Goal: Transaction & Acquisition: Purchase product/service

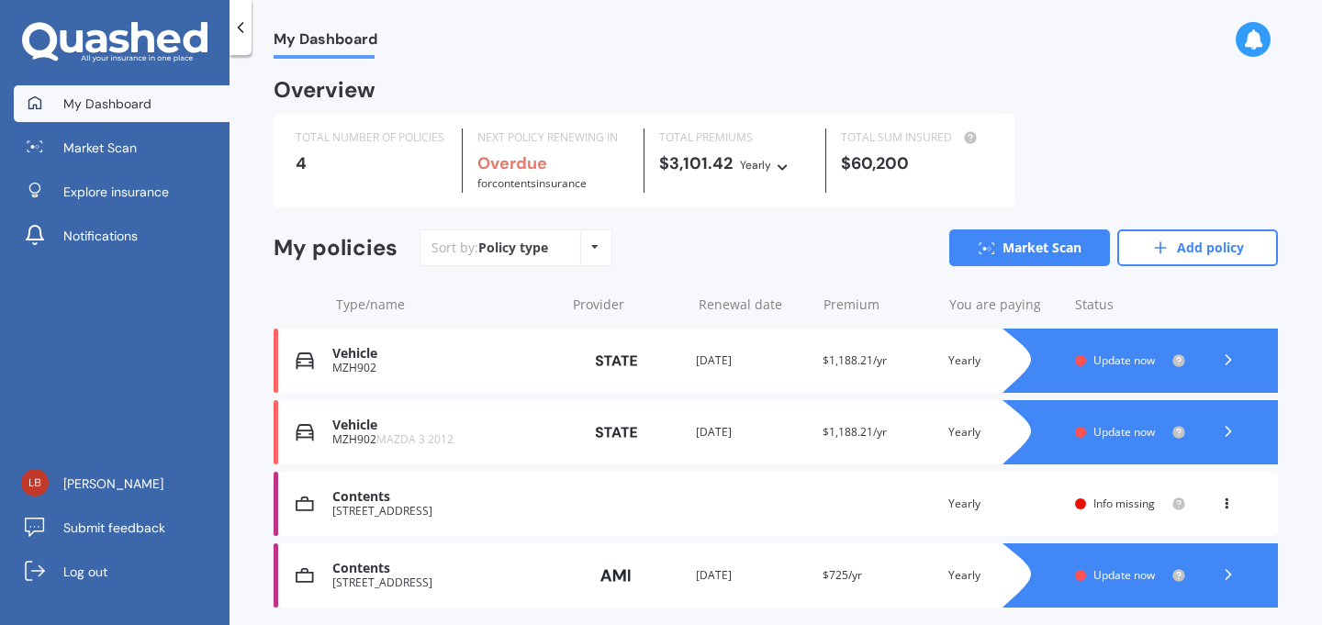
scroll to position [62, 0]
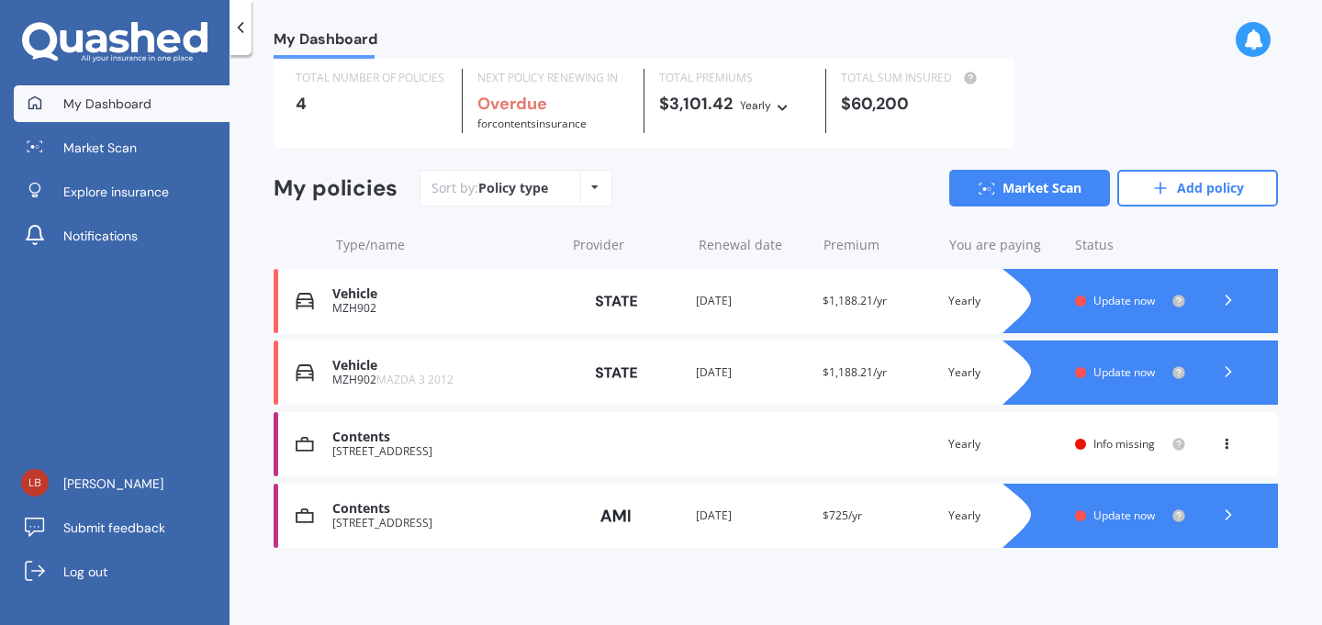
click at [573, 430] on div "Contents 31 Myland Drive, Hobsonville, Auckland 0616 Renewal date Premium You a…" at bounding box center [776, 444] width 1005 height 64
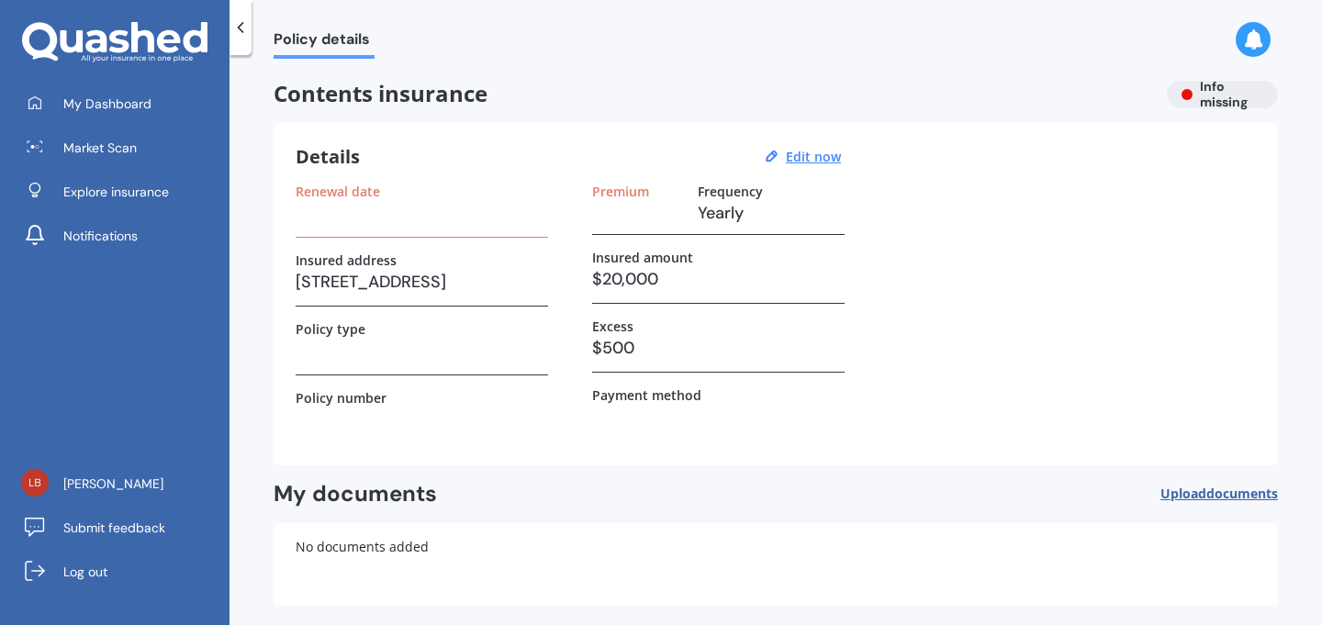
click at [383, 227] on div "Renewal date" at bounding box center [422, 211] width 253 height 54
click at [380, 199] on h3 at bounding box center [422, 213] width 253 height 28
click at [245, 24] on icon at bounding box center [240, 27] width 18 height 18
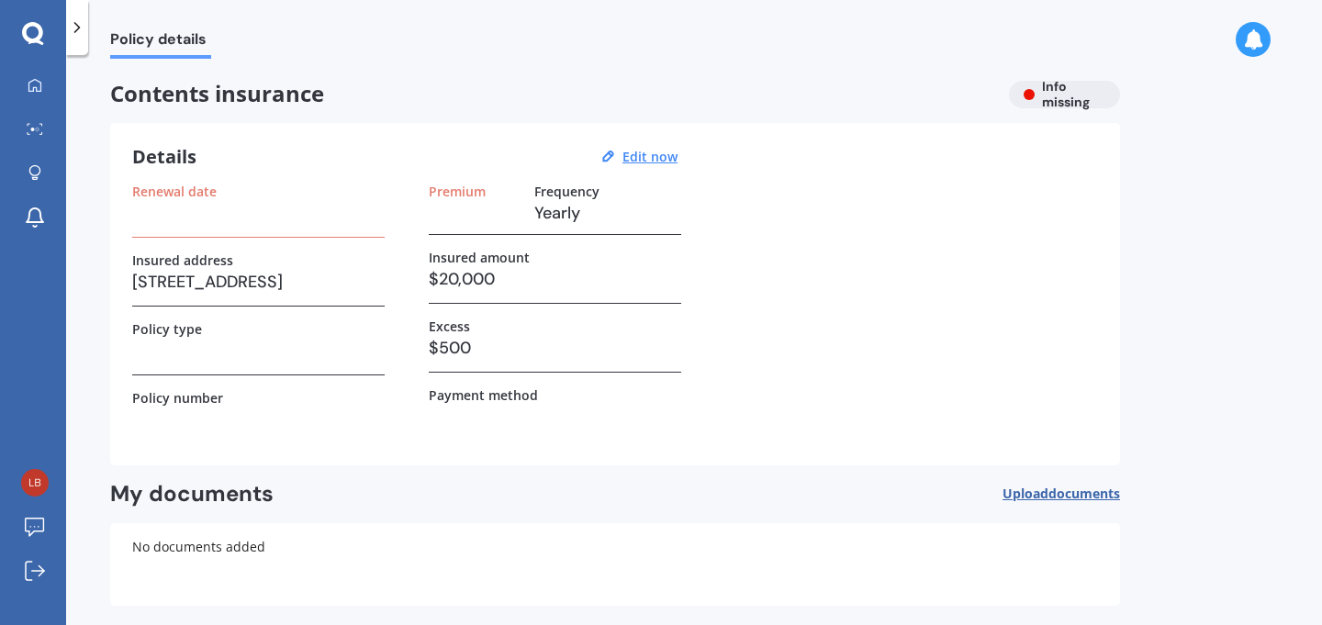
click at [35, 35] on icon at bounding box center [33, 34] width 22 height 24
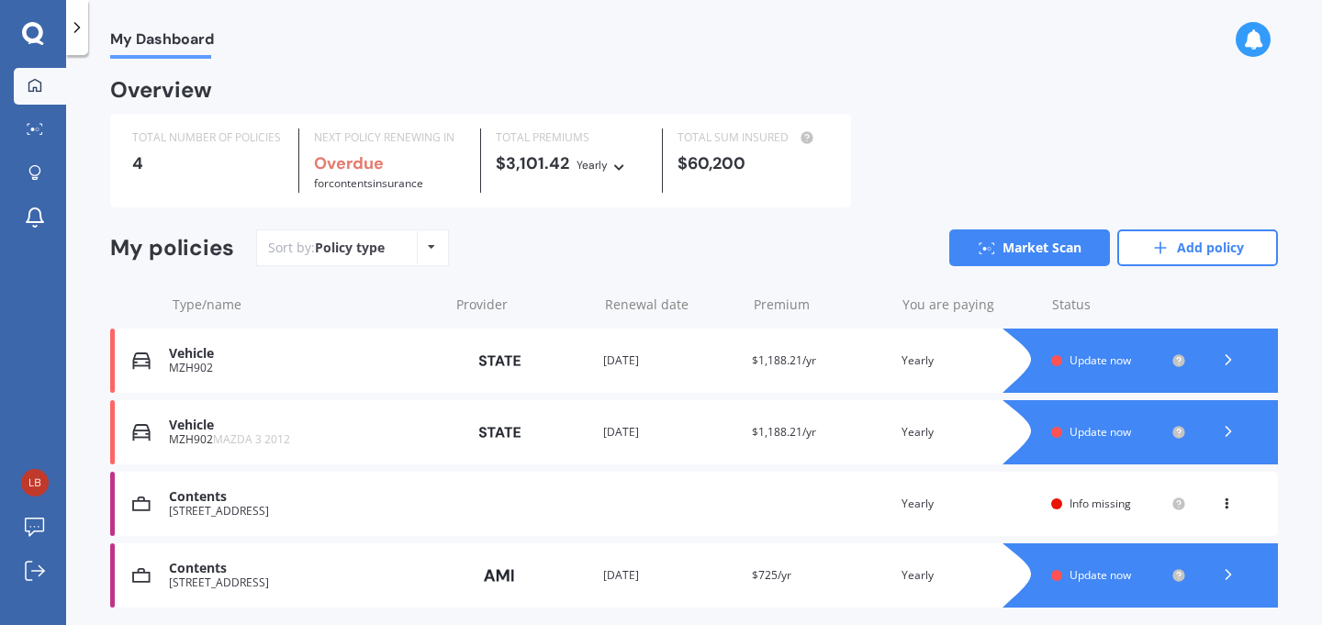
click at [80, 36] on icon at bounding box center [77, 27] width 18 height 18
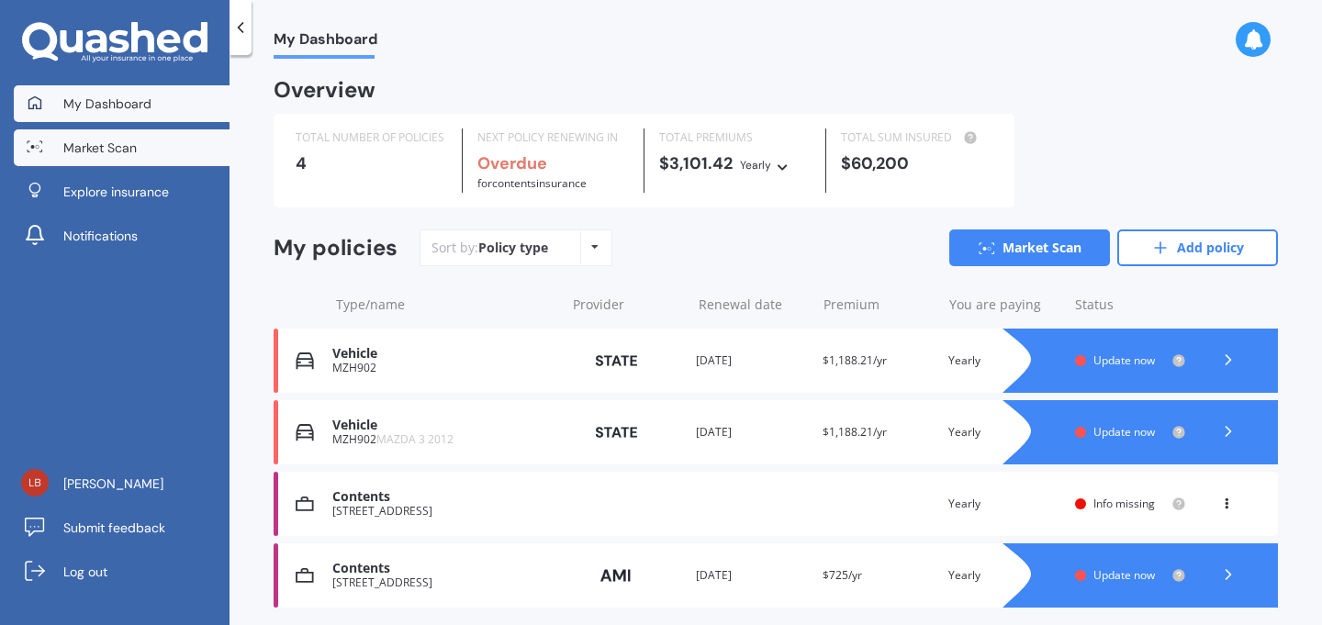
click at [112, 148] on span "Market Scan" at bounding box center [99, 148] width 73 height 18
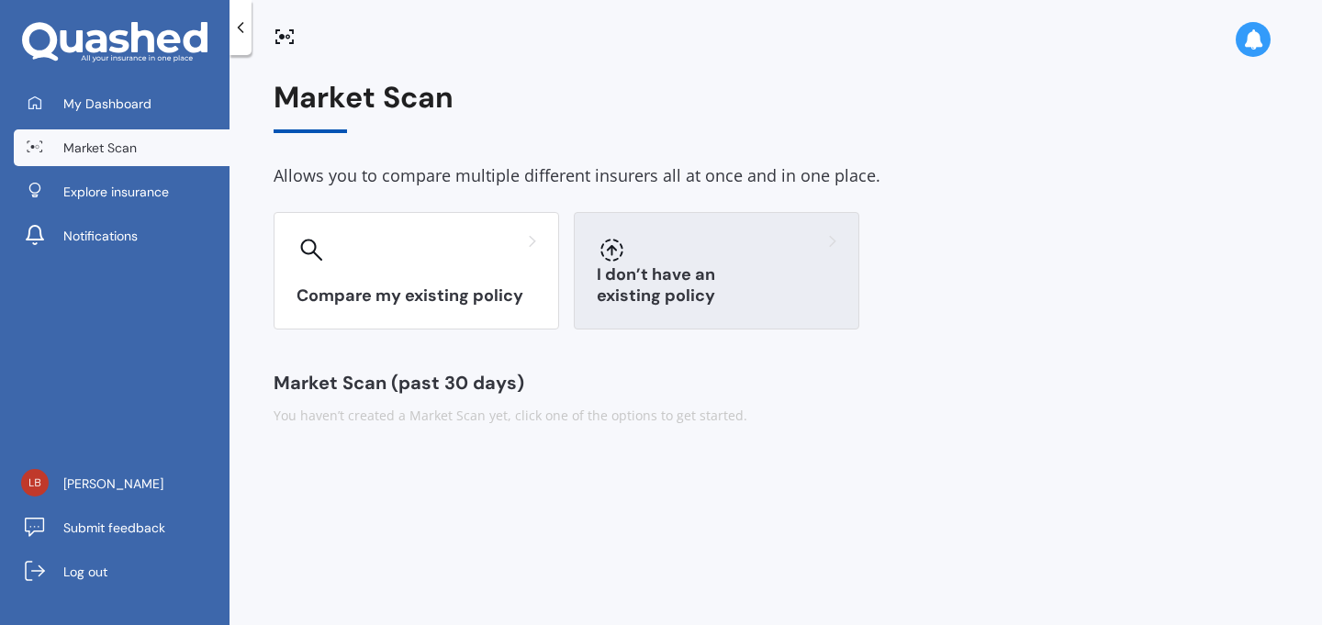
click at [665, 303] on h3 "I don’t have an existing policy" at bounding box center [717, 285] width 240 height 42
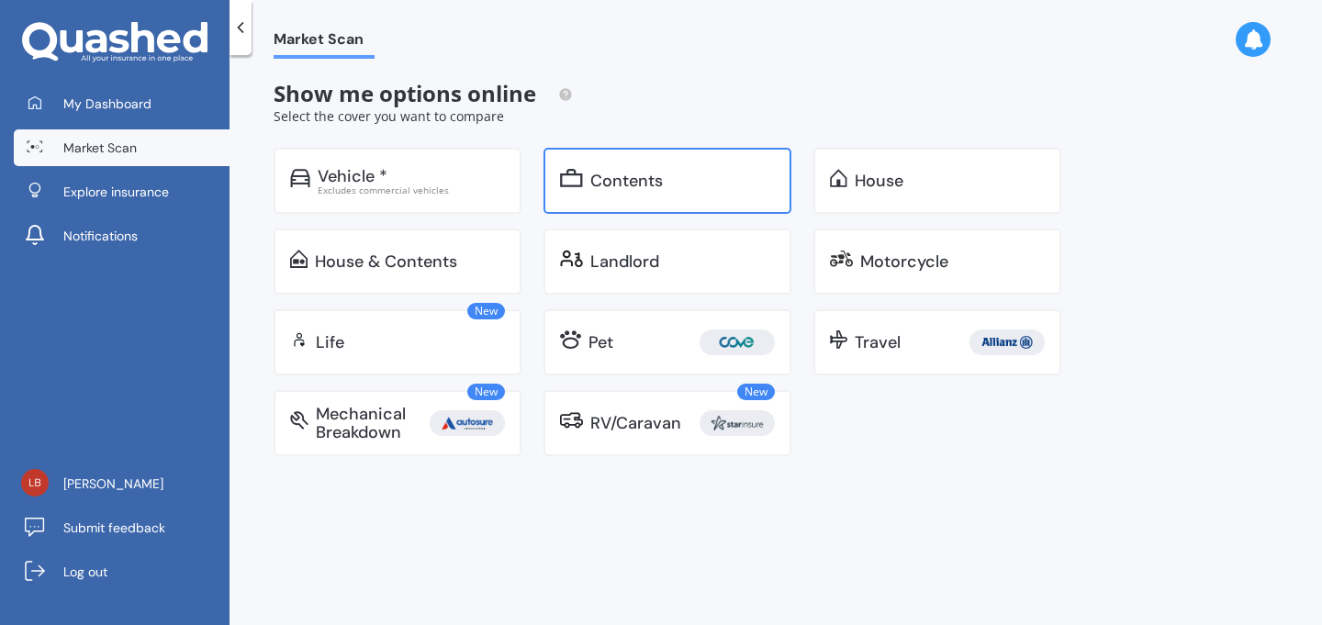
click at [695, 178] on div "Contents" at bounding box center [683, 181] width 185 height 18
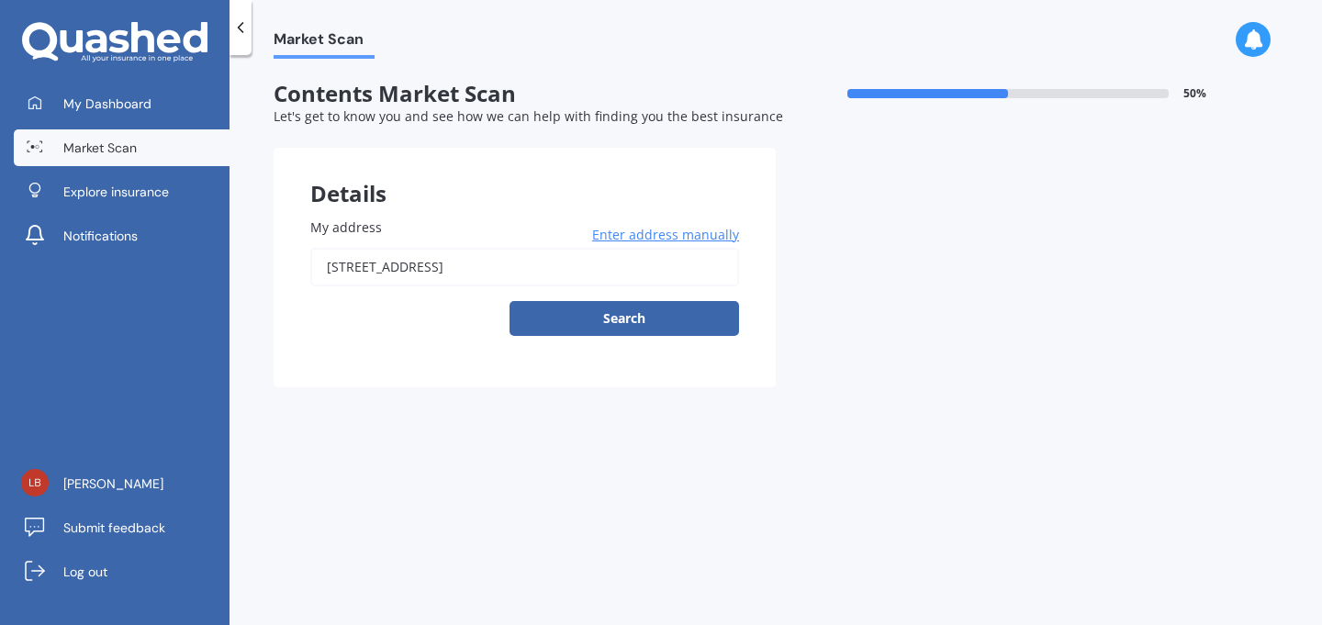
drag, startPoint x: 632, startPoint y: 273, endPoint x: 266, endPoint y: 269, distance: 365.5
click at [266, 269] on div "Market Scan Contents Market Scan 50 % Let's get to know you and see how we can …" at bounding box center [776, 344] width 1093 height 570
type input "m"
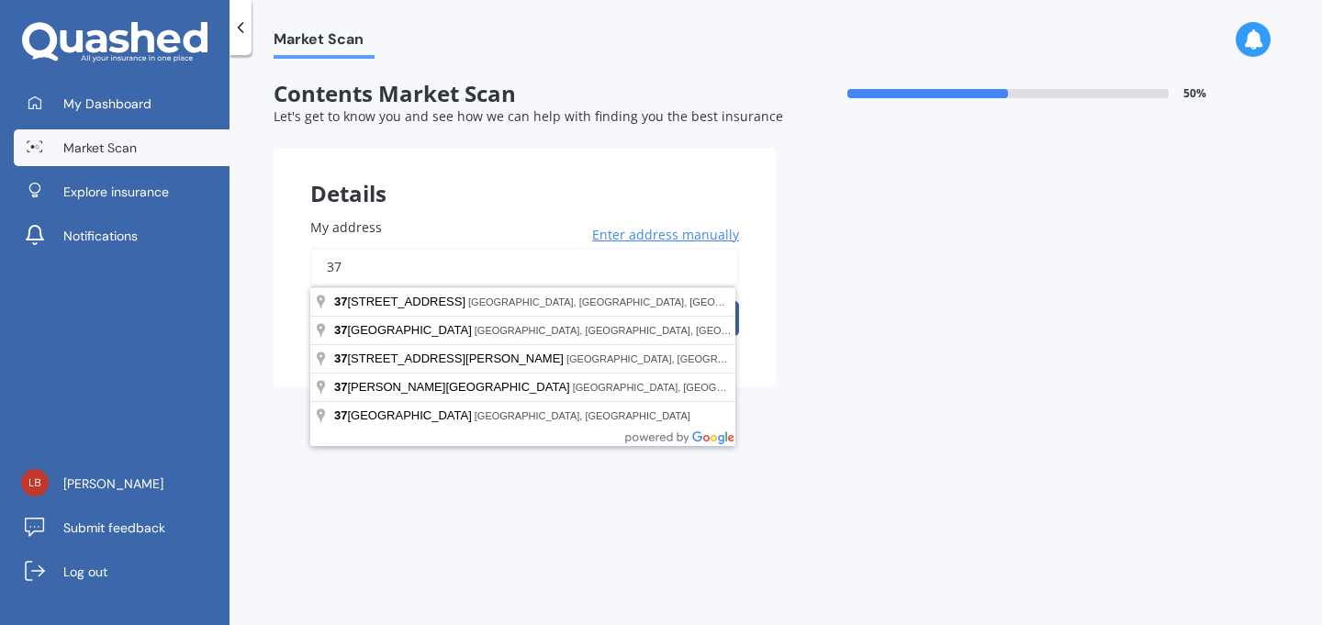
type input "3"
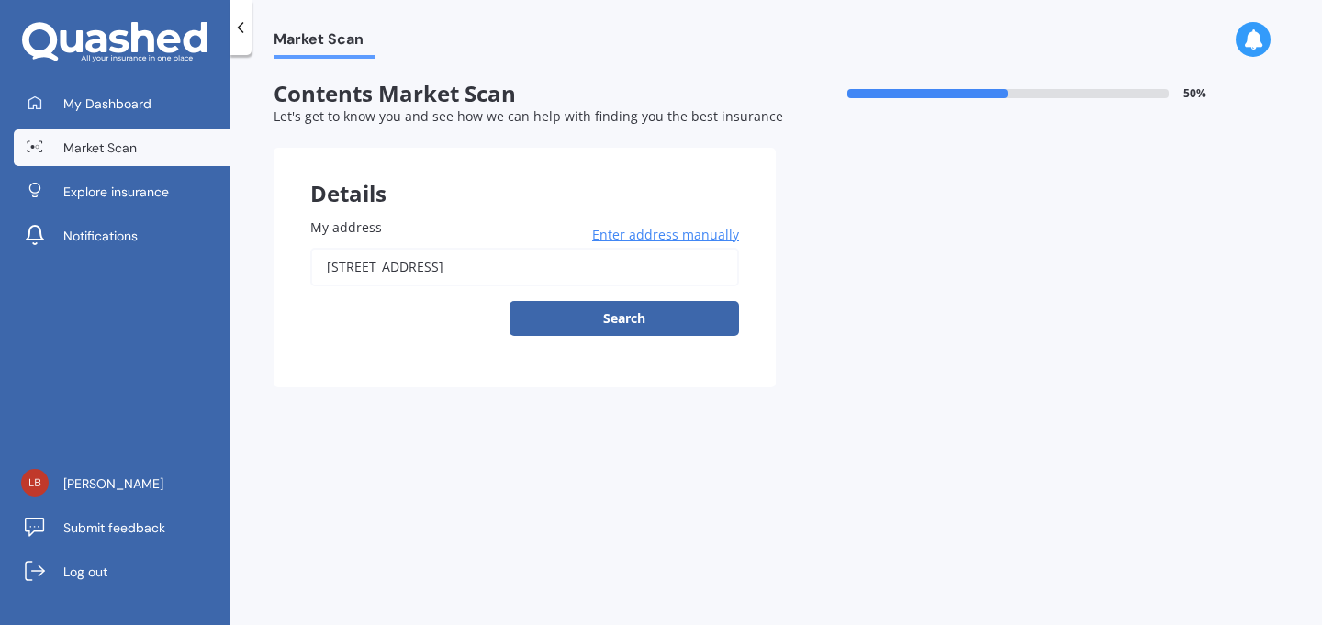
type input "41 Somme Road, Silverstream, Upper Hutt 5019"
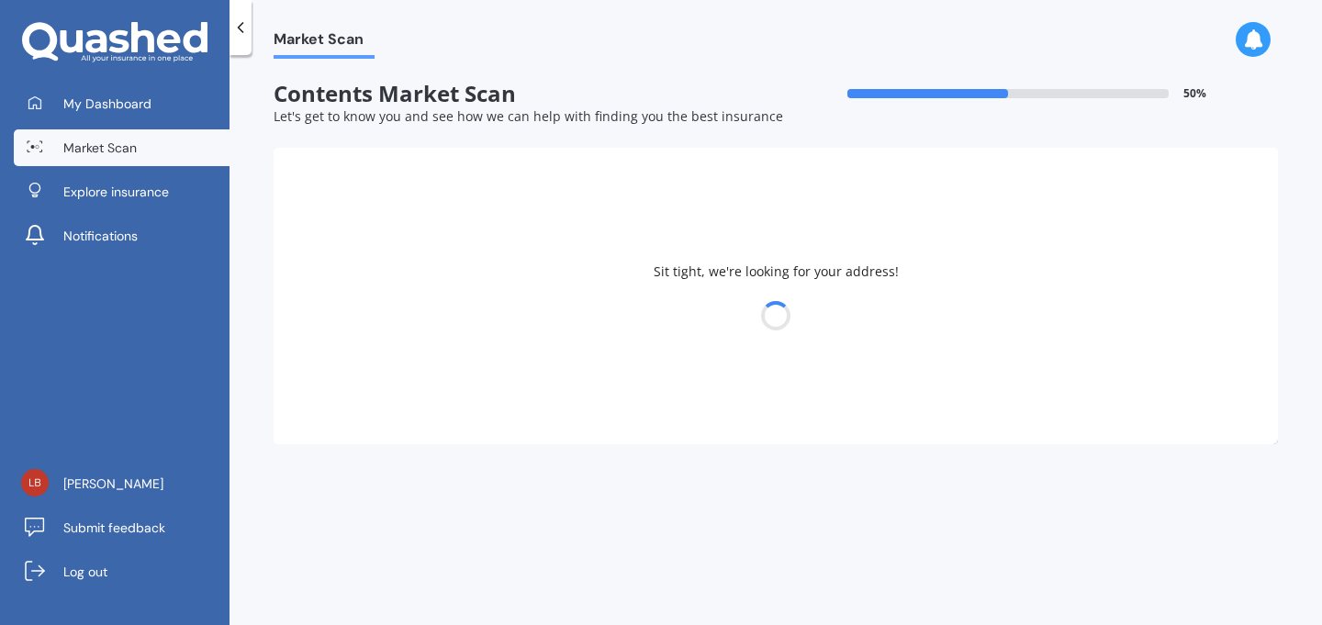
select select "08"
select select "10"
select select "2000"
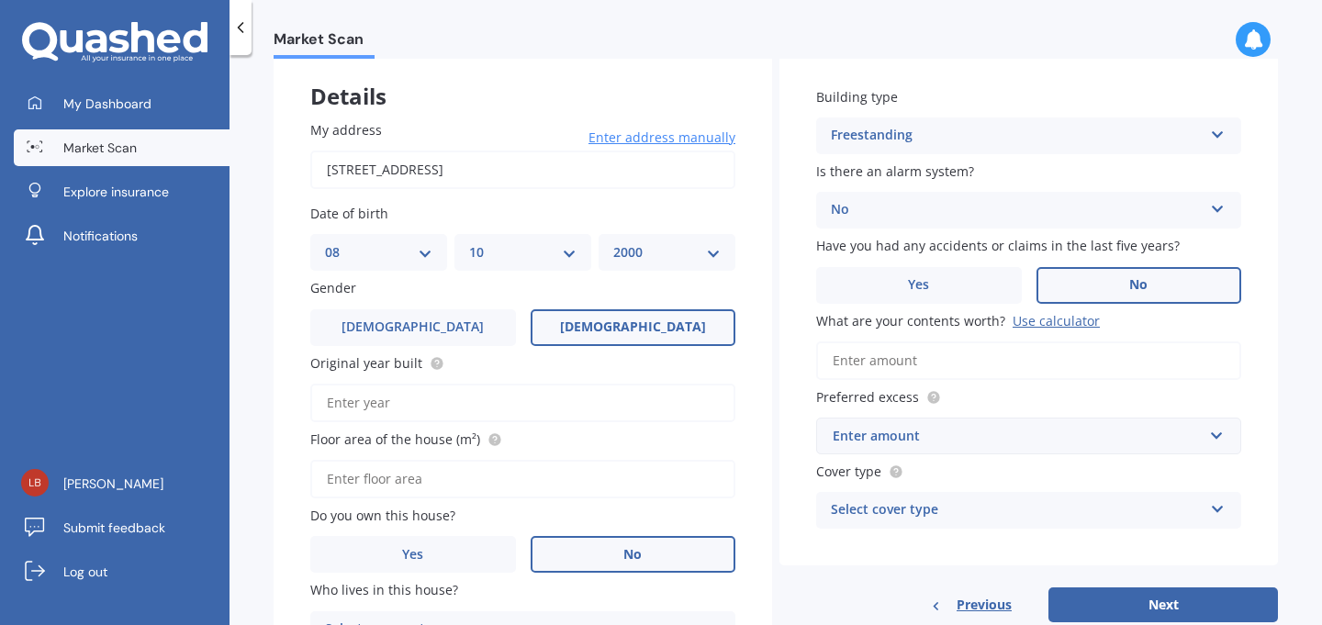
scroll to position [205, 0]
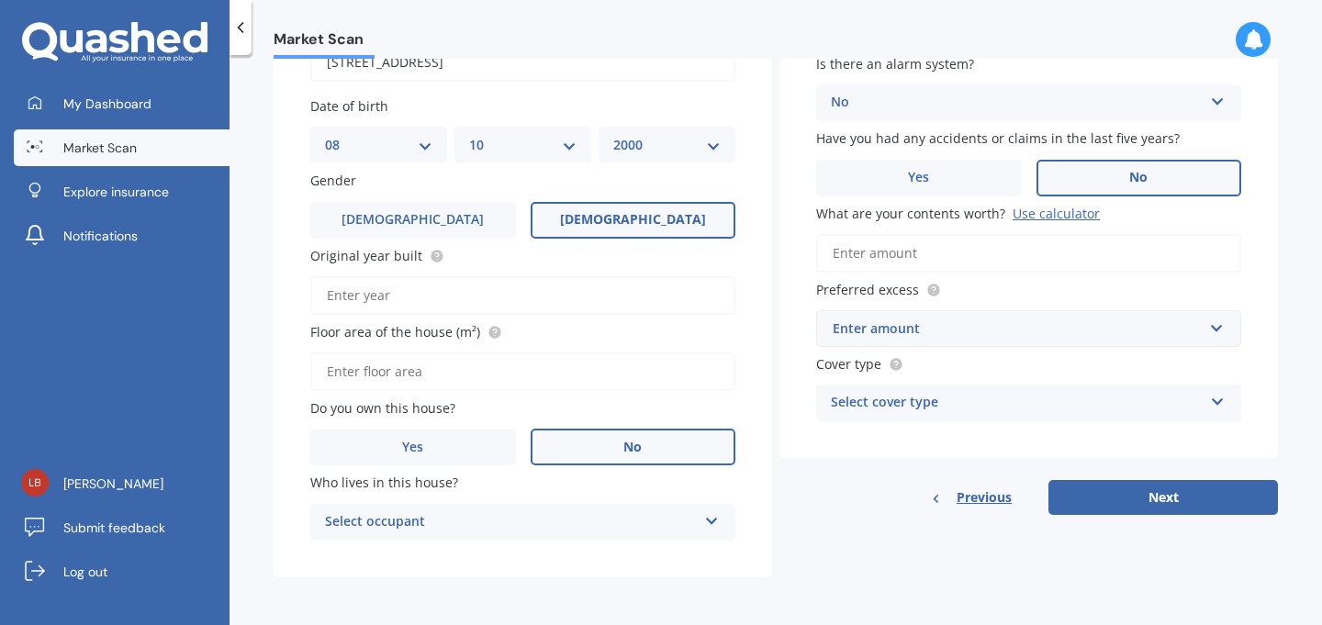
click at [454, 539] on div "Select occupant Tenant" at bounding box center [522, 522] width 425 height 37
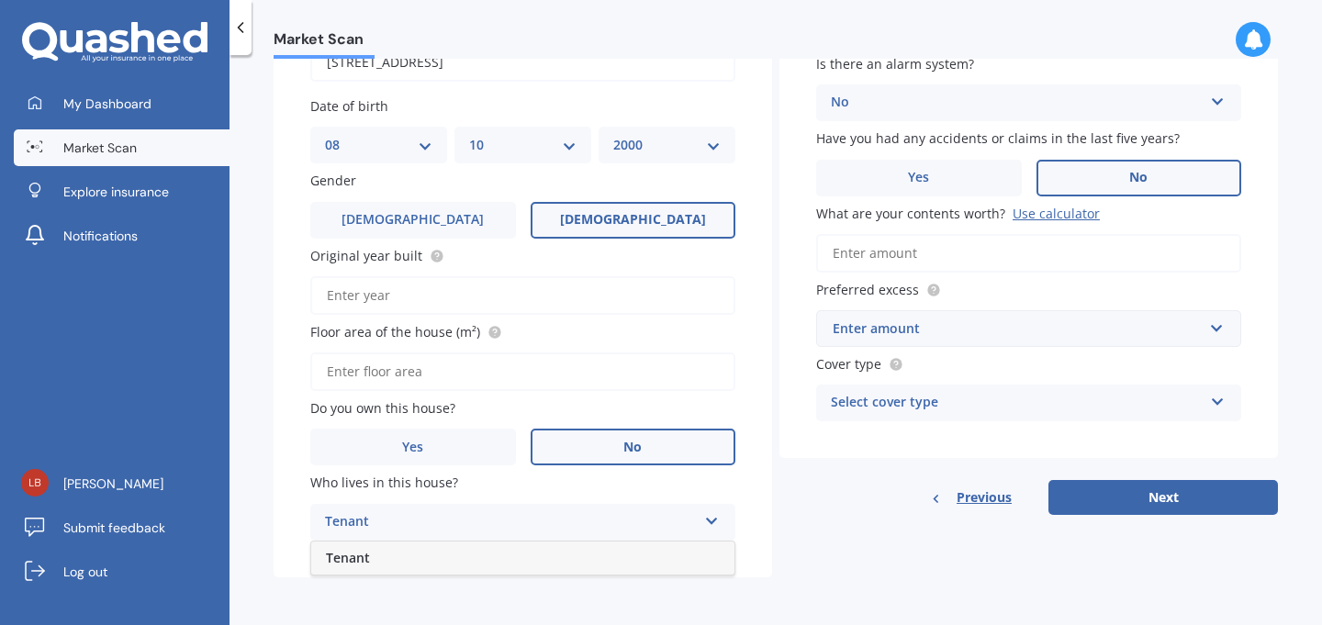
click at [424, 561] on div "Tenant" at bounding box center [522, 558] width 423 height 33
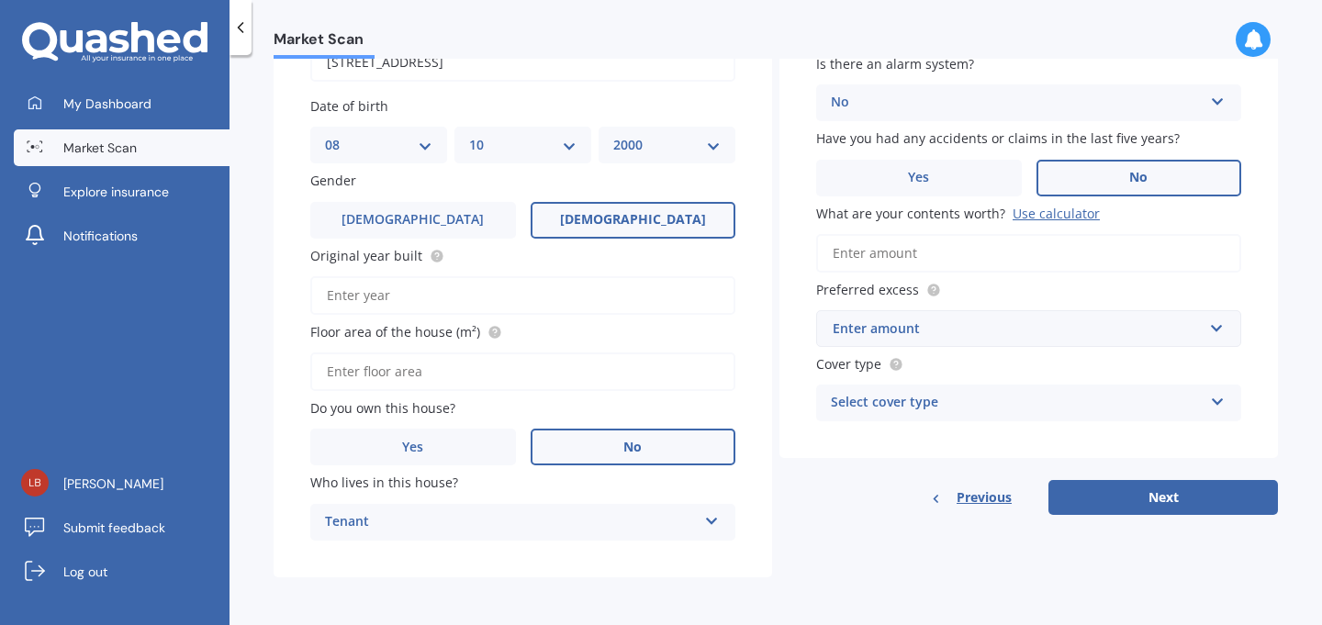
scroll to position [0, 0]
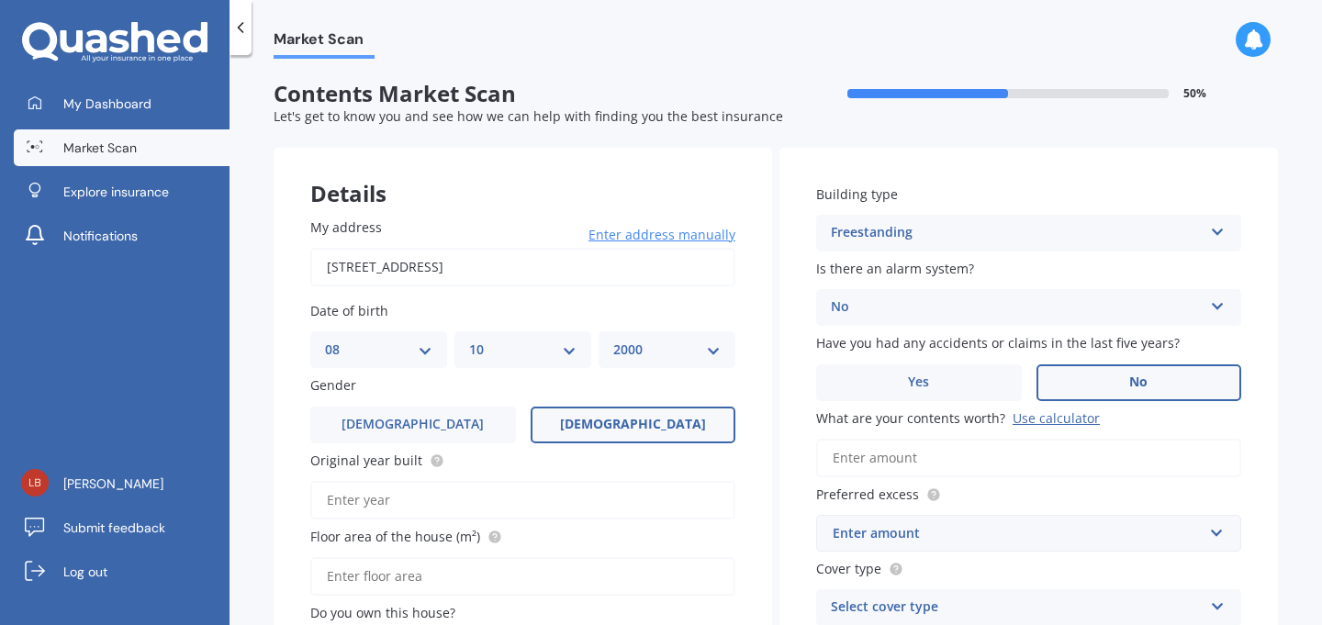
click at [947, 233] on div "Freestanding" at bounding box center [1017, 233] width 372 height 22
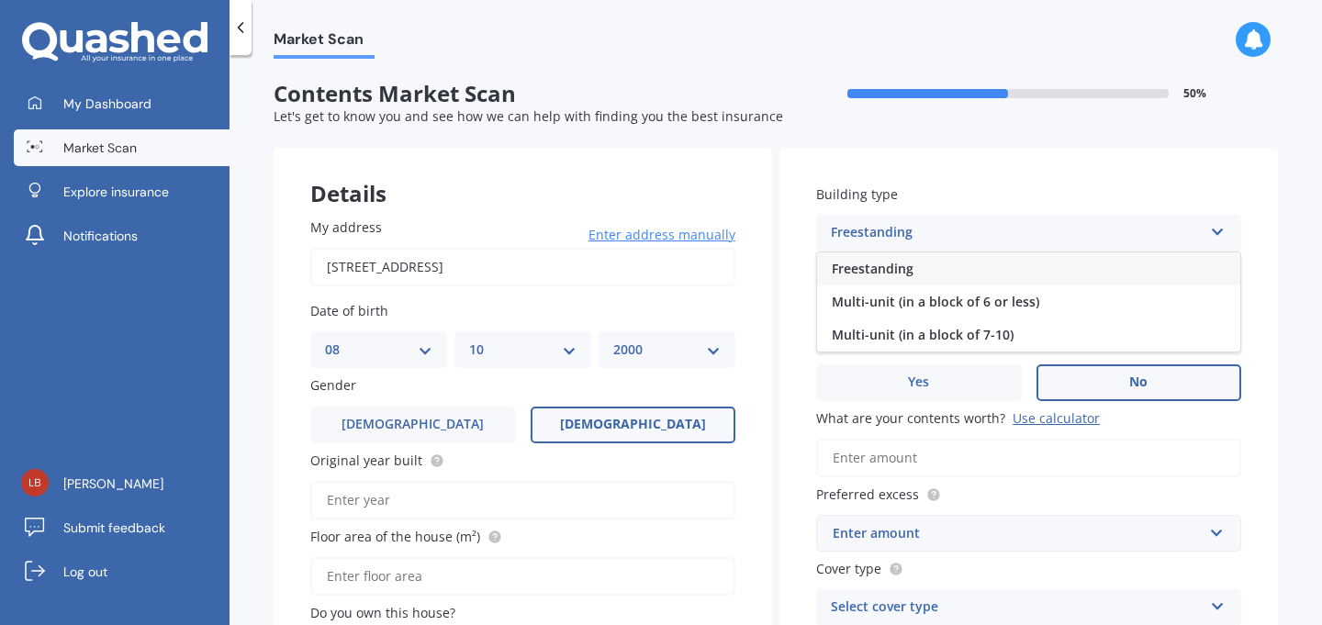
click at [1035, 168] on div "Building type Freestanding Freestanding Multi-unit (in a block of 6 or less) Mu…" at bounding box center [1029, 406] width 499 height 516
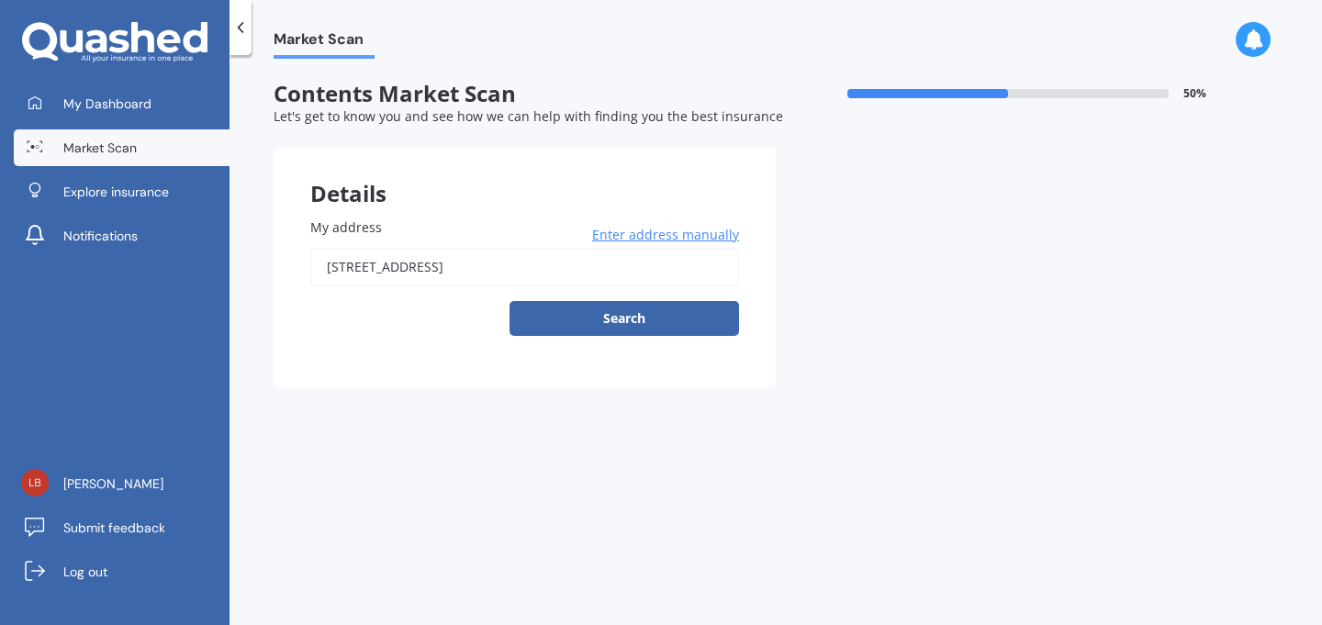
drag, startPoint x: 647, startPoint y: 274, endPoint x: 197, endPoint y: 254, distance: 450.4
click at [197, 254] on div "My Dashboard Market Scan Explore insurance Notifications [PERSON_NAME] Submit f…" at bounding box center [661, 312] width 1322 height 625
type input "[STREET_ADDRESS]"
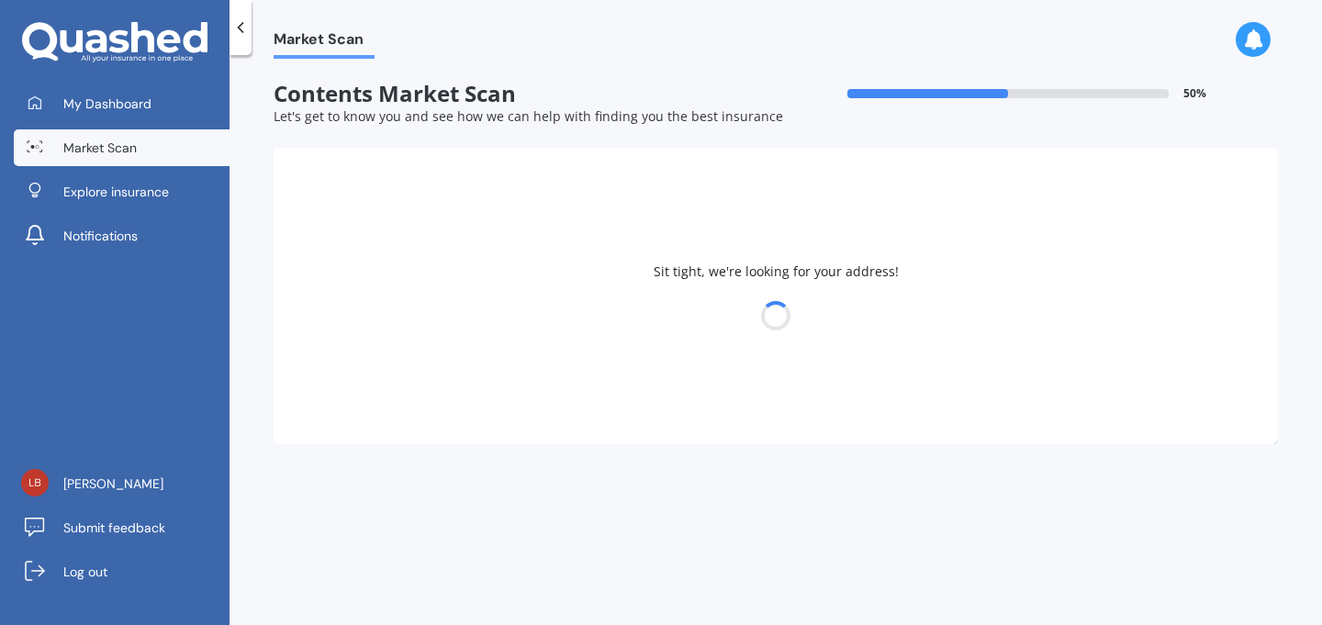
select select "08"
select select "10"
select select "2000"
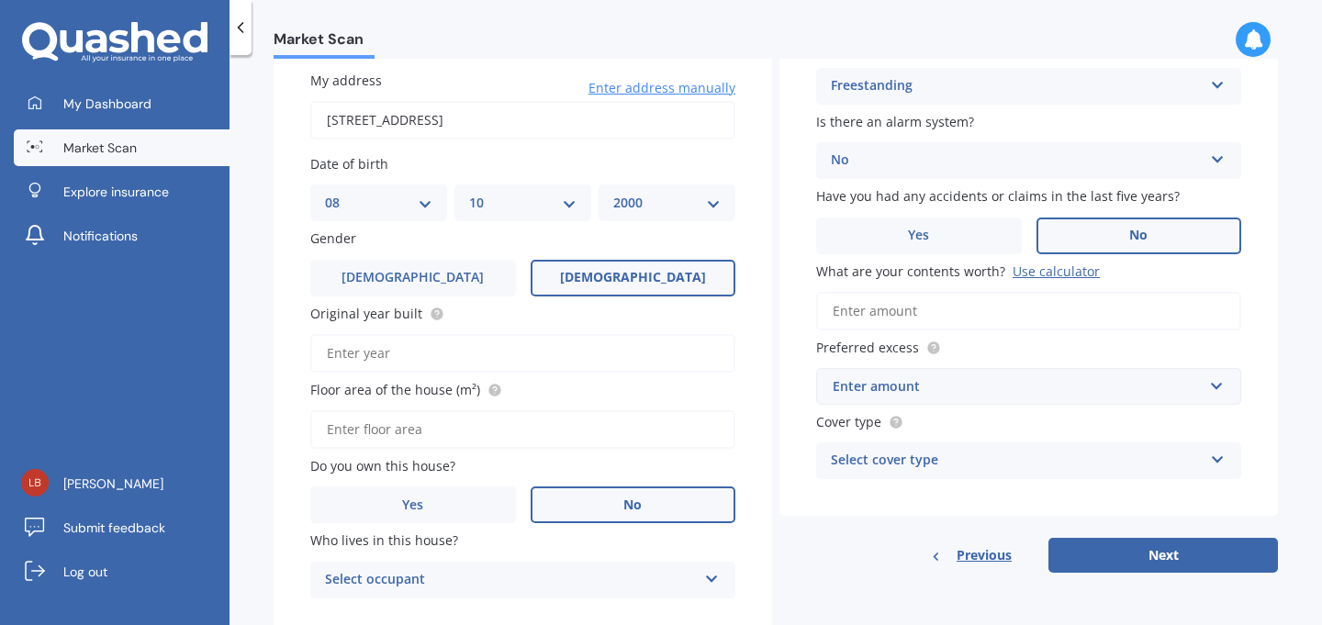
scroll to position [161, 0]
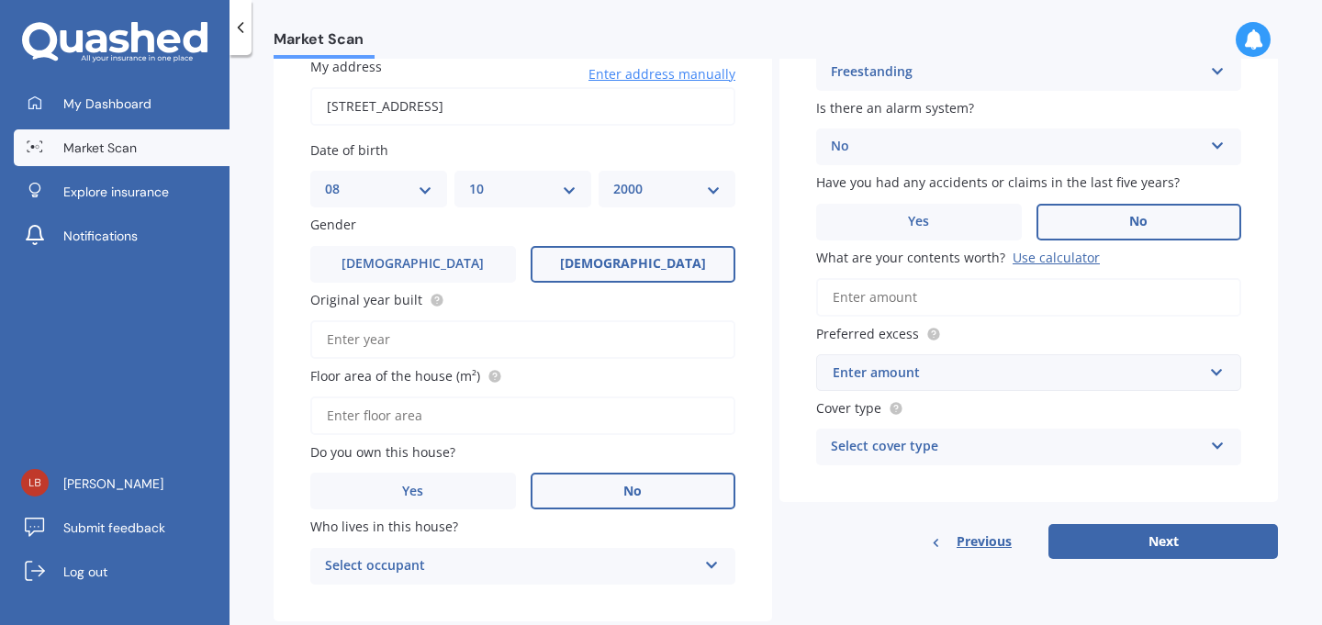
click at [399, 352] on input "Original year built" at bounding box center [522, 340] width 425 height 39
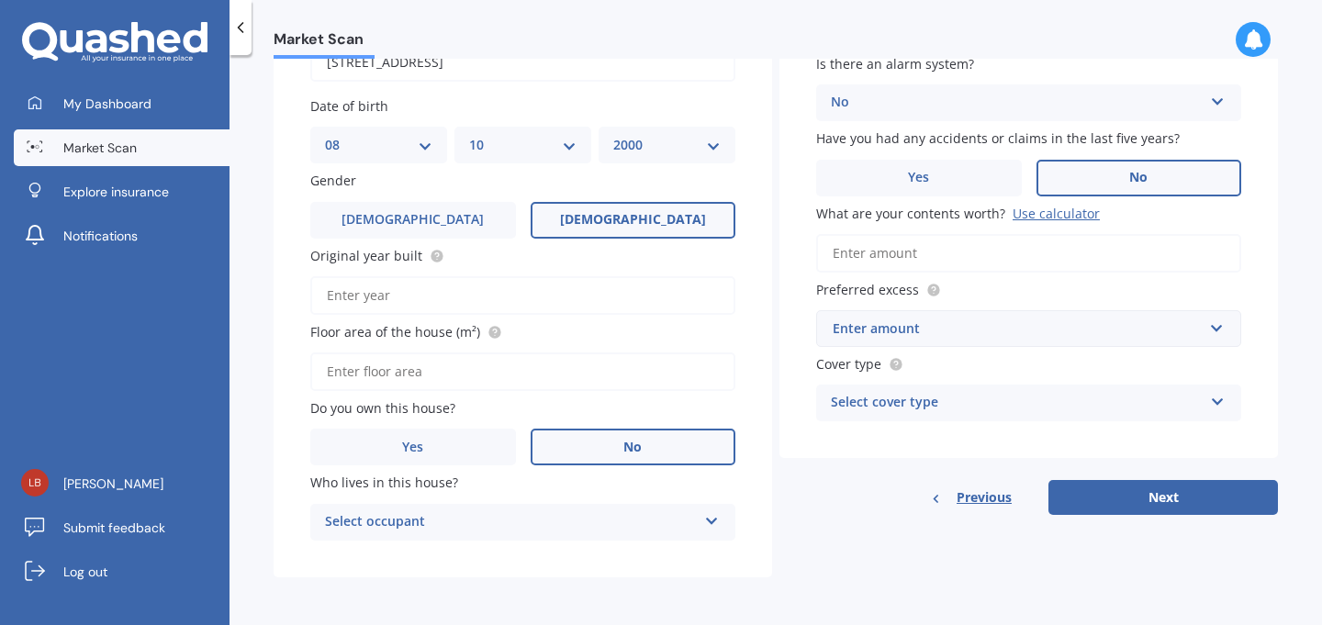
click at [681, 325] on label "Floor area of the house (m²)" at bounding box center [519, 331] width 418 height 19
click at [681, 353] on input "Floor area of the house (m²)" at bounding box center [522, 372] width 425 height 39
click at [551, 522] on div "Select occupant" at bounding box center [511, 523] width 372 height 22
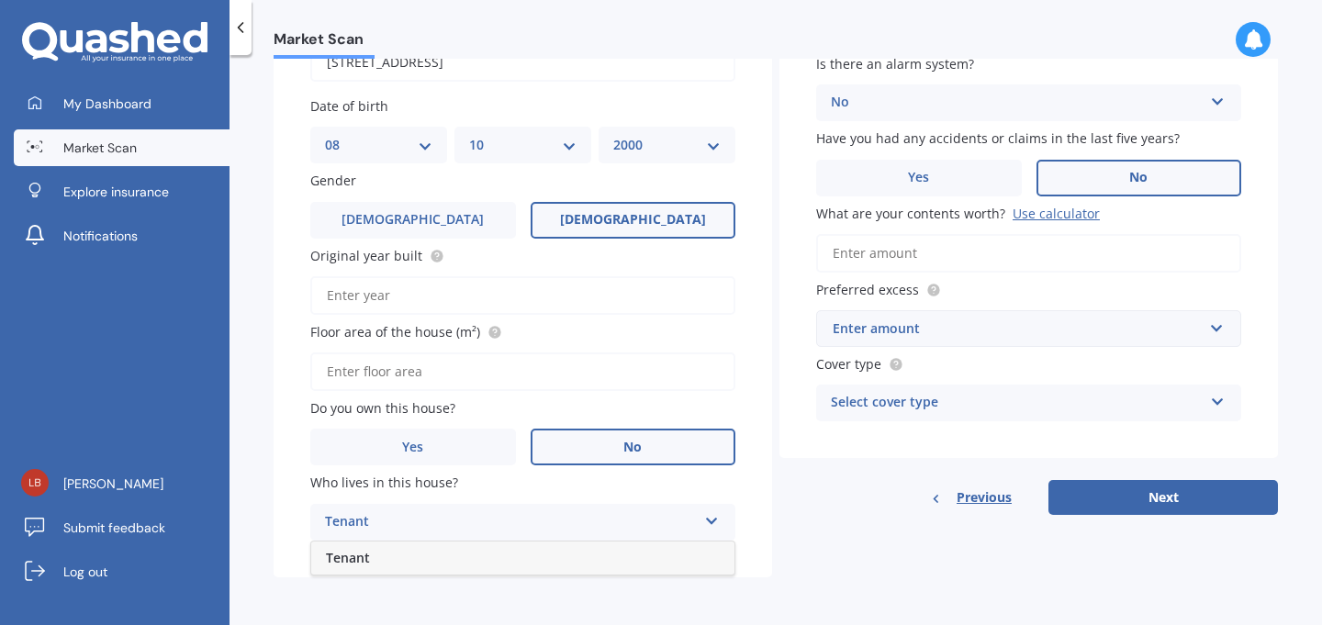
click at [463, 568] on div "Tenant" at bounding box center [522, 558] width 423 height 33
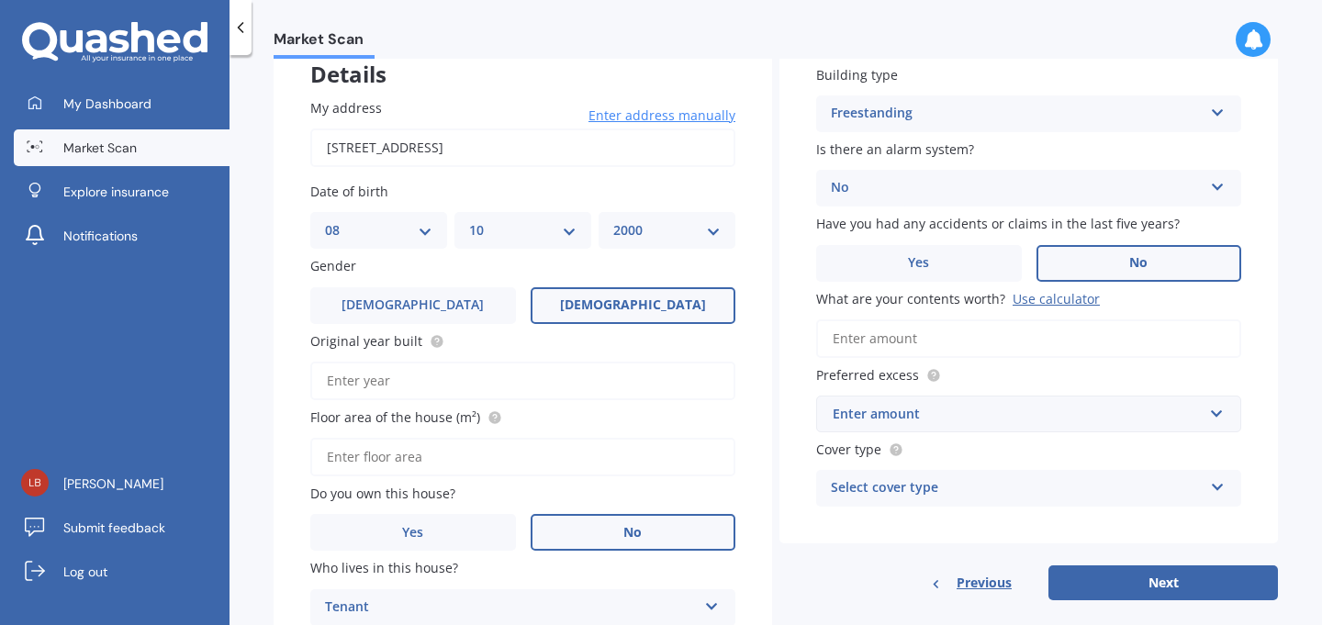
scroll to position [141, 0]
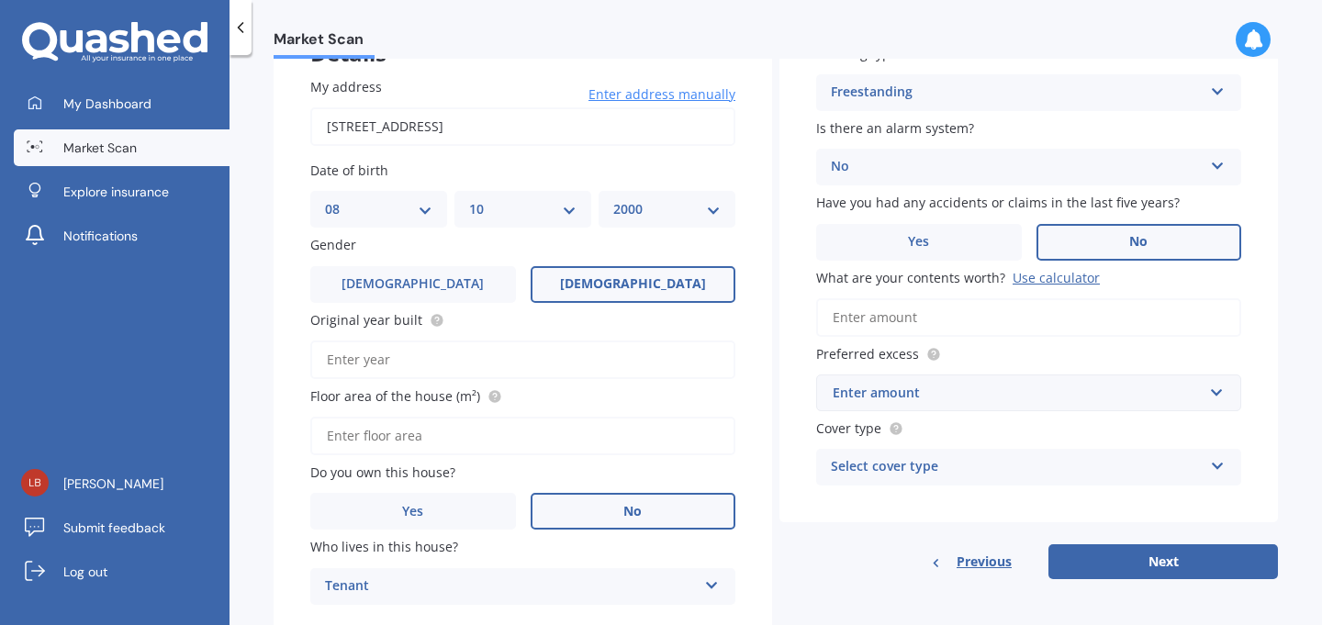
click at [903, 332] on input "What are your contents worth? Use calculator" at bounding box center [1028, 317] width 425 height 39
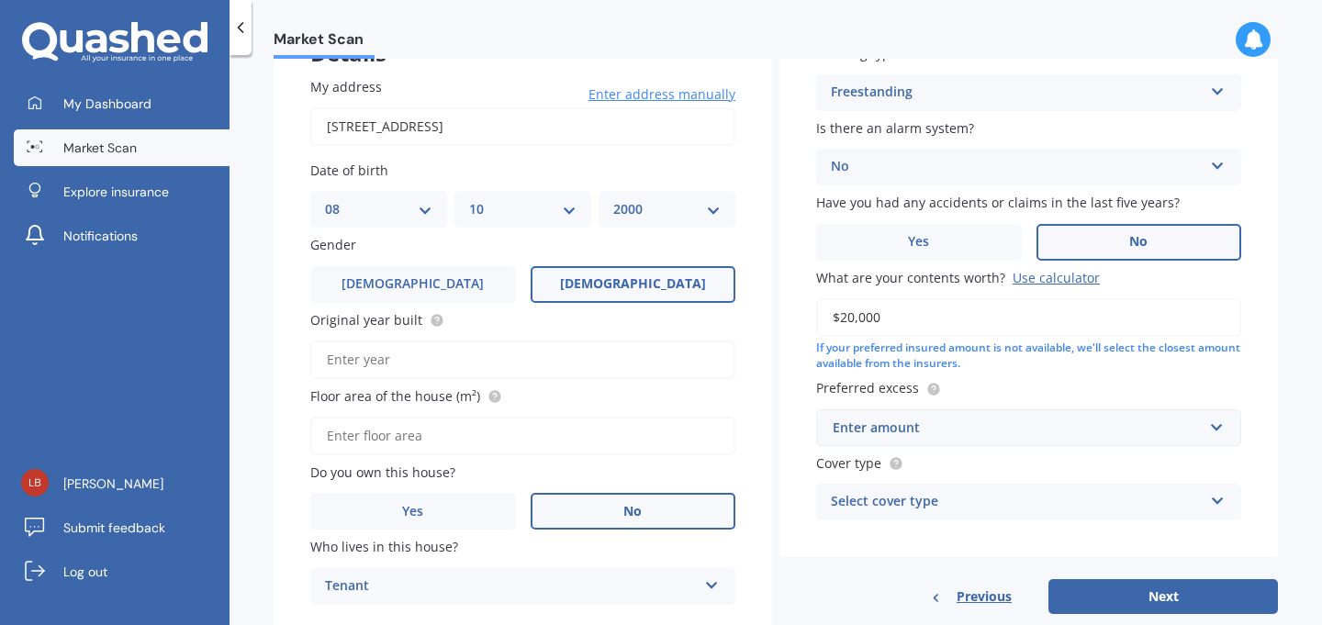
type input "$20,000"
click at [936, 416] on input "text" at bounding box center [1022, 428] width 409 height 35
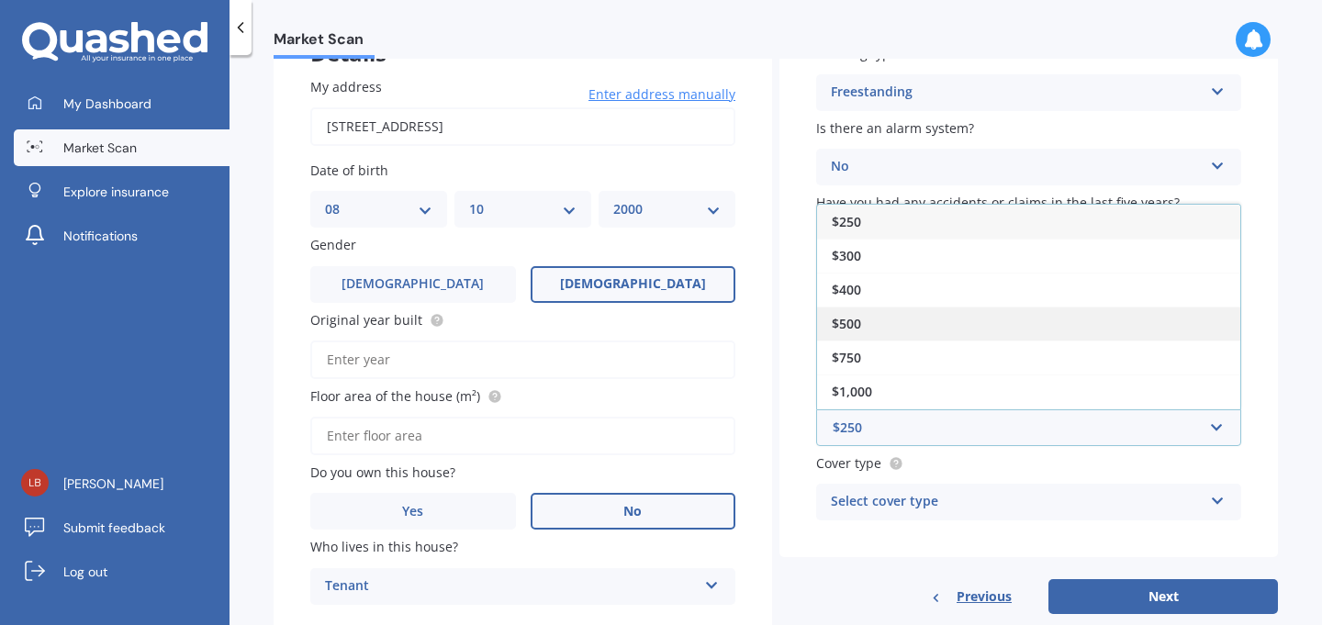
click at [868, 320] on div "$500" at bounding box center [1028, 324] width 423 height 34
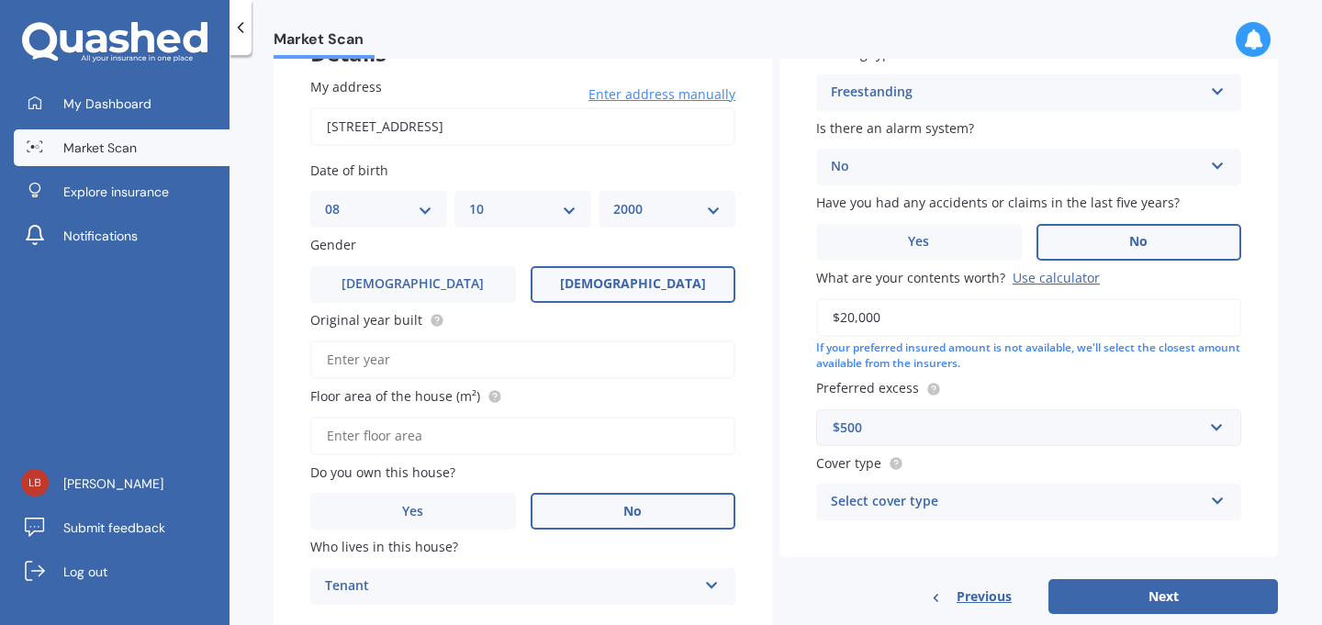
click at [1064, 481] on div "Cover type Select cover type High Limited" at bounding box center [1028, 487] width 425 height 67
click at [1057, 506] on div "Select cover type" at bounding box center [1017, 502] width 372 height 22
click at [974, 549] on div "High" at bounding box center [1028, 538] width 423 height 33
click at [1160, 592] on button "Next" at bounding box center [1164, 596] width 230 height 35
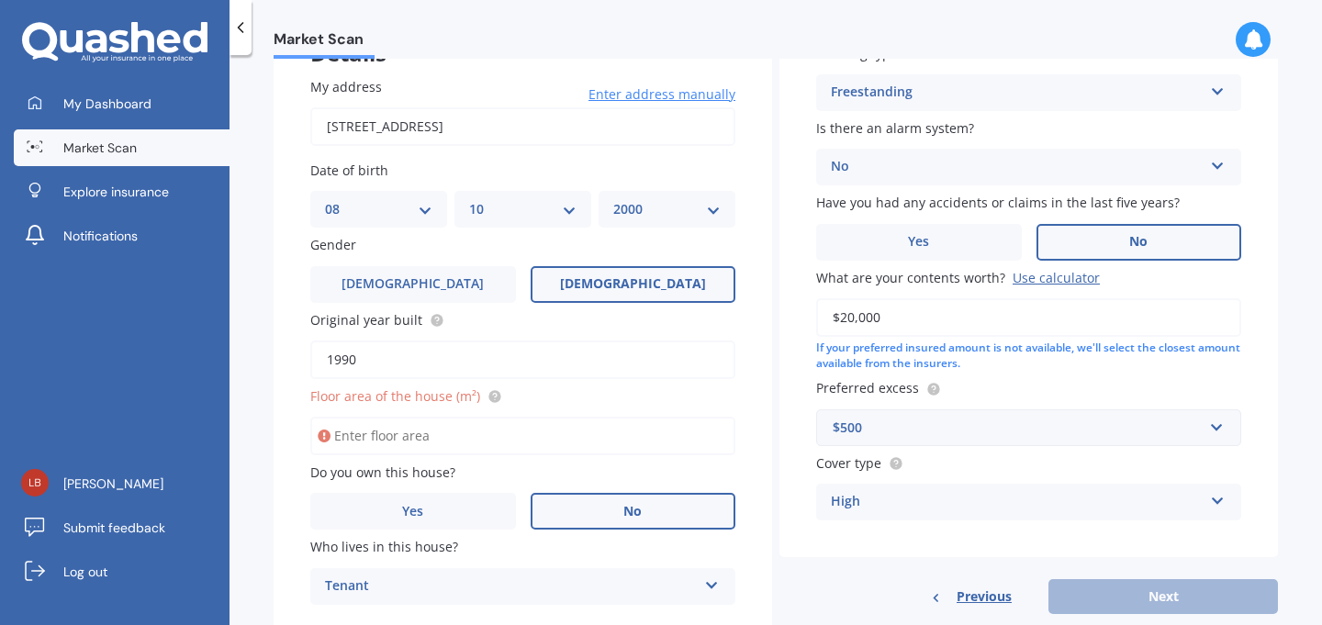
type input "1990"
click at [381, 433] on input "Floor area of the house (m²)" at bounding box center [522, 436] width 425 height 39
click at [393, 437] on input "Floor area of the house (m²)" at bounding box center [522, 436] width 425 height 39
type input "30"
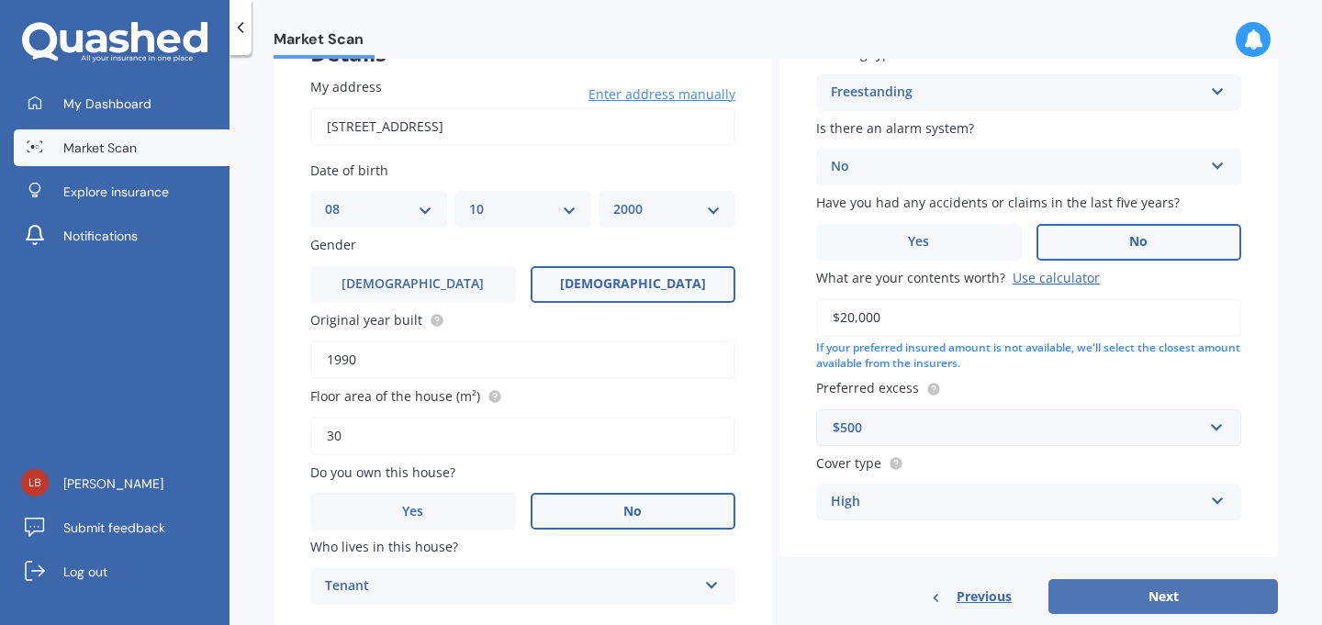
click at [1131, 607] on button "Next" at bounding box center [1164, 596] width 230 height 35
select select "08"
select select "10"
select select "2000"
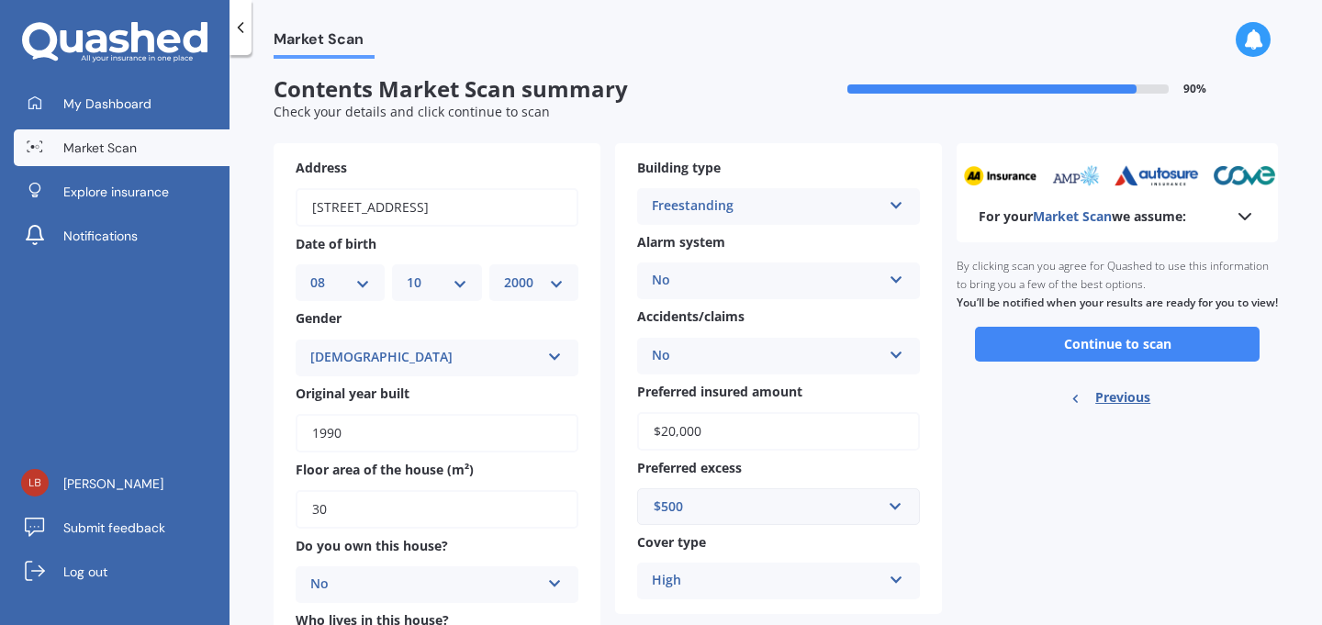
scroll to position [0, 0]
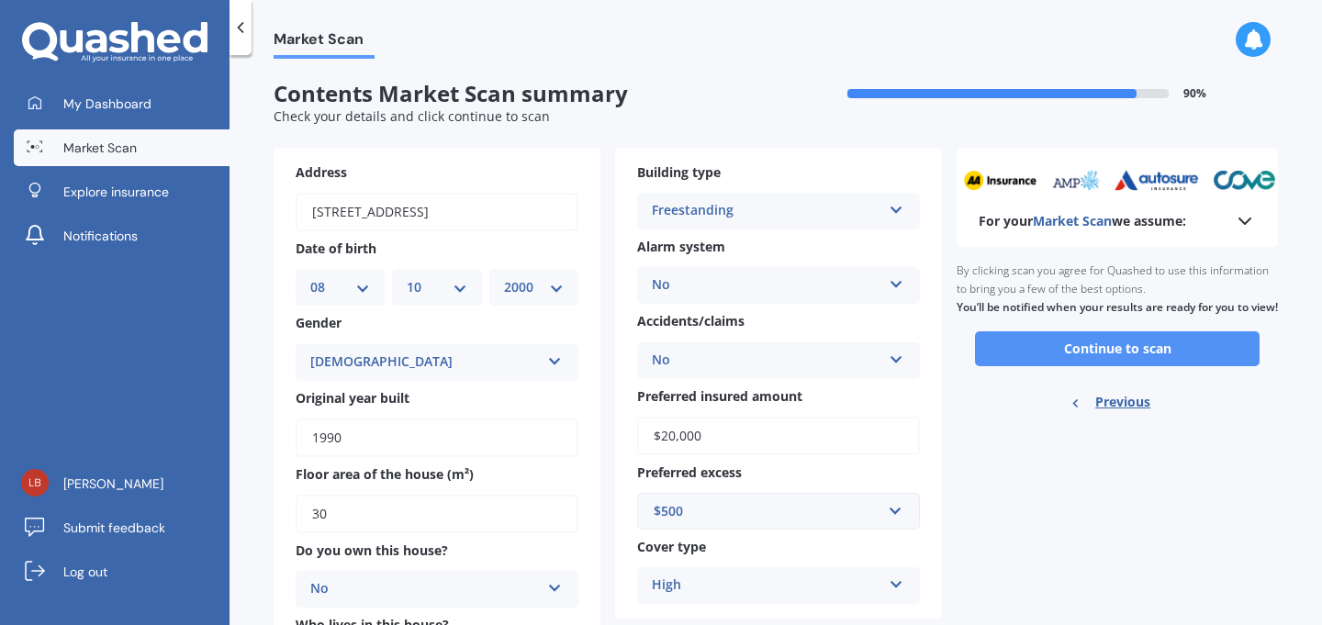
click at [1057, 366] on button "Continue to scan" at bounding box center [1117, 349] width 285 height 35
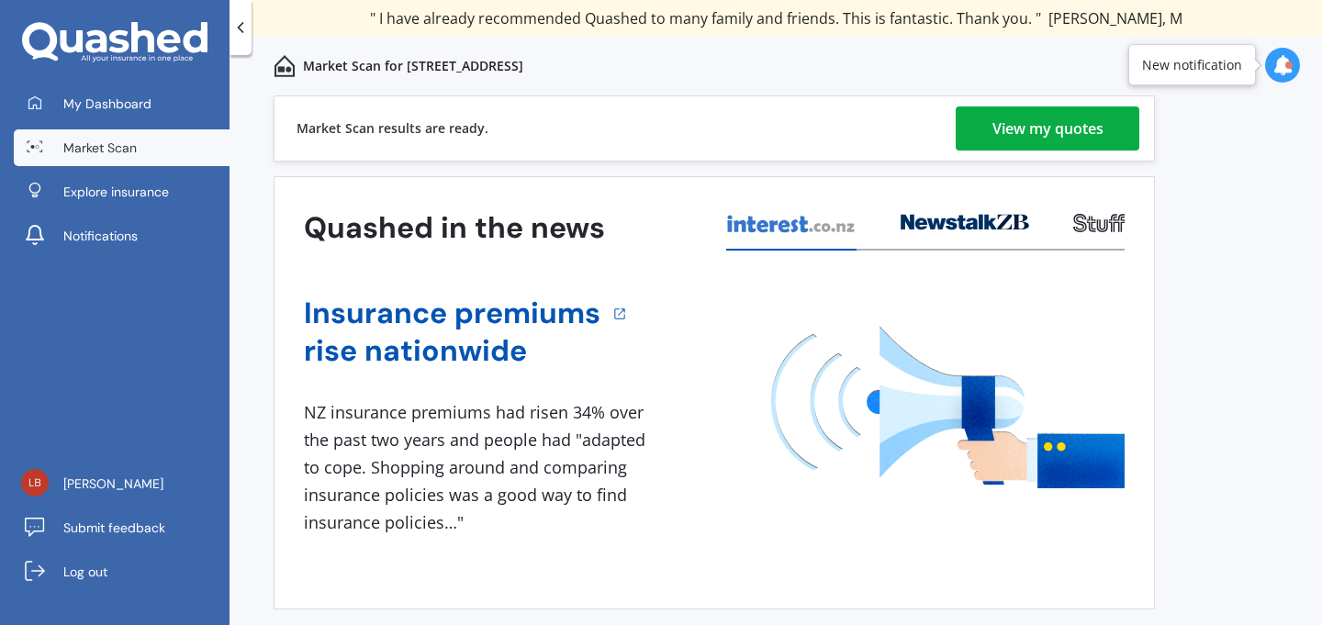
scroll to position [12, 0]
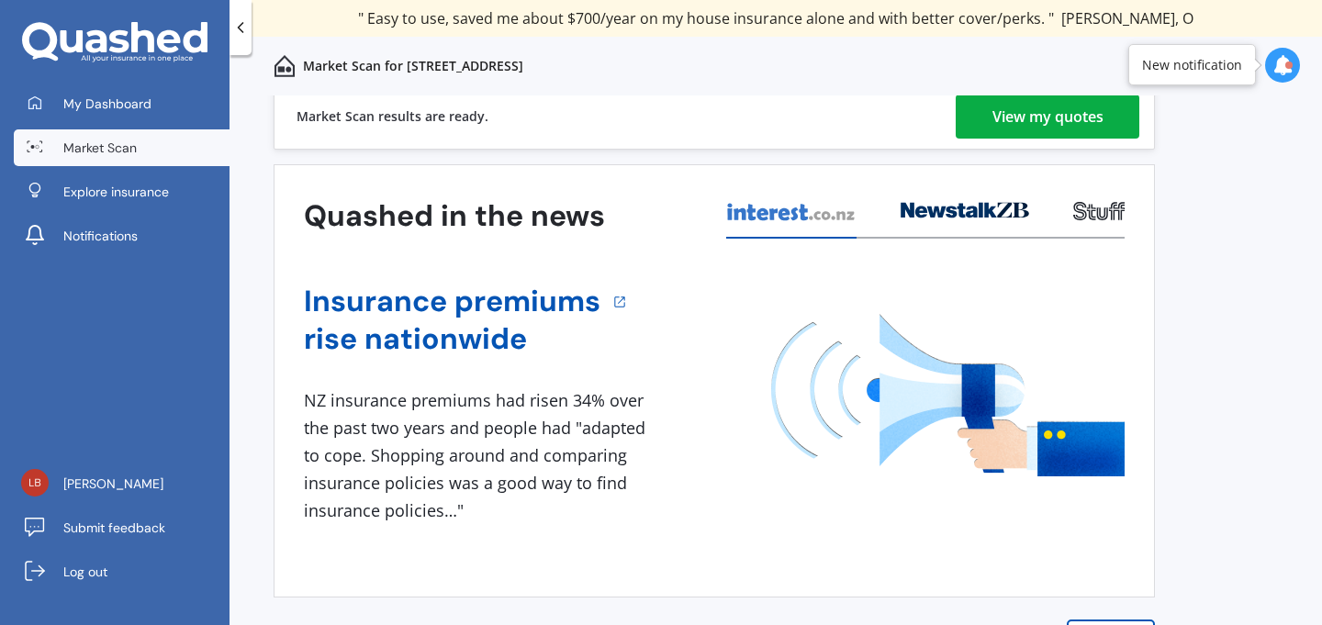
click at [1085, 107] on div "View my quotes" at bounding box center [1048, 117] width 111 height 44
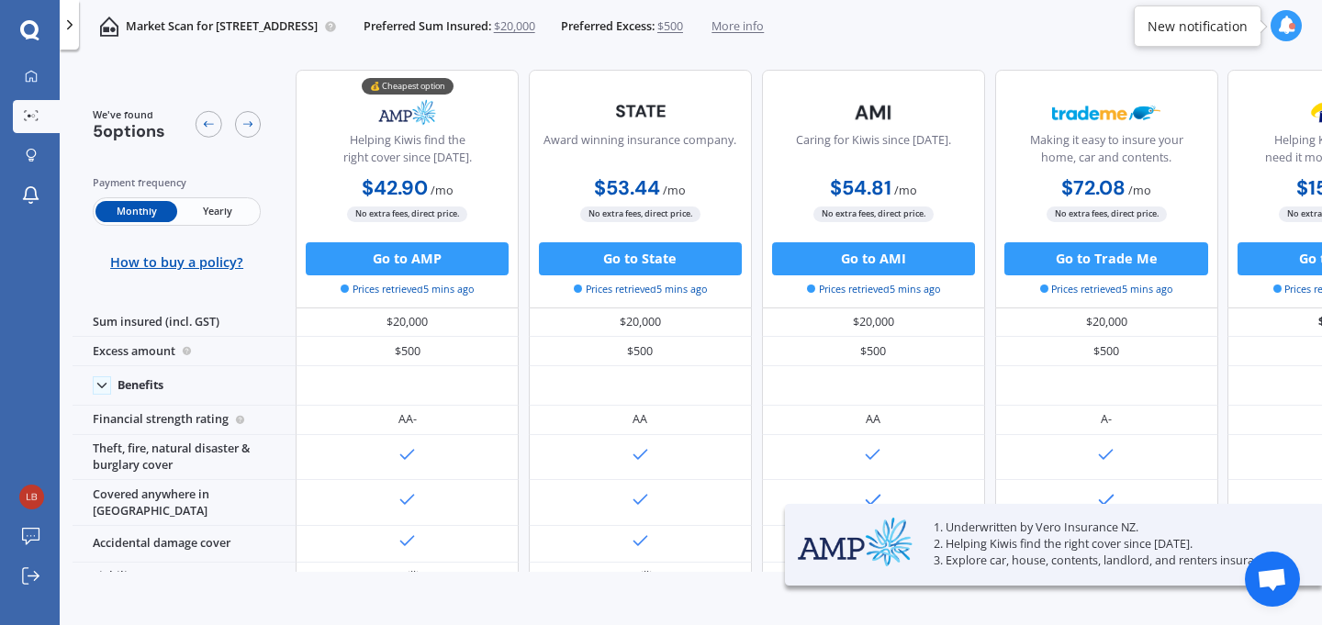
click at [230, 209] on span "Yearly" at bounding box center [217, 211] width 81 height 21
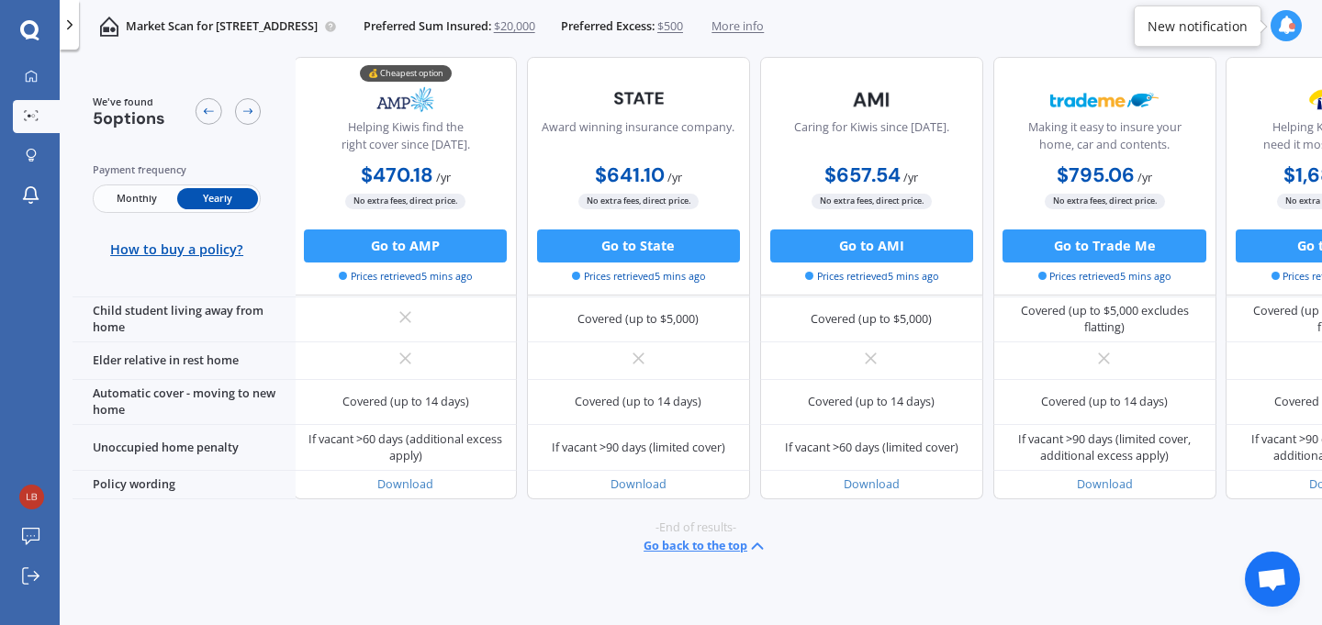
scroll to position [1389, 2]
